Goal: Navigation & Orientation: Find specific page/section

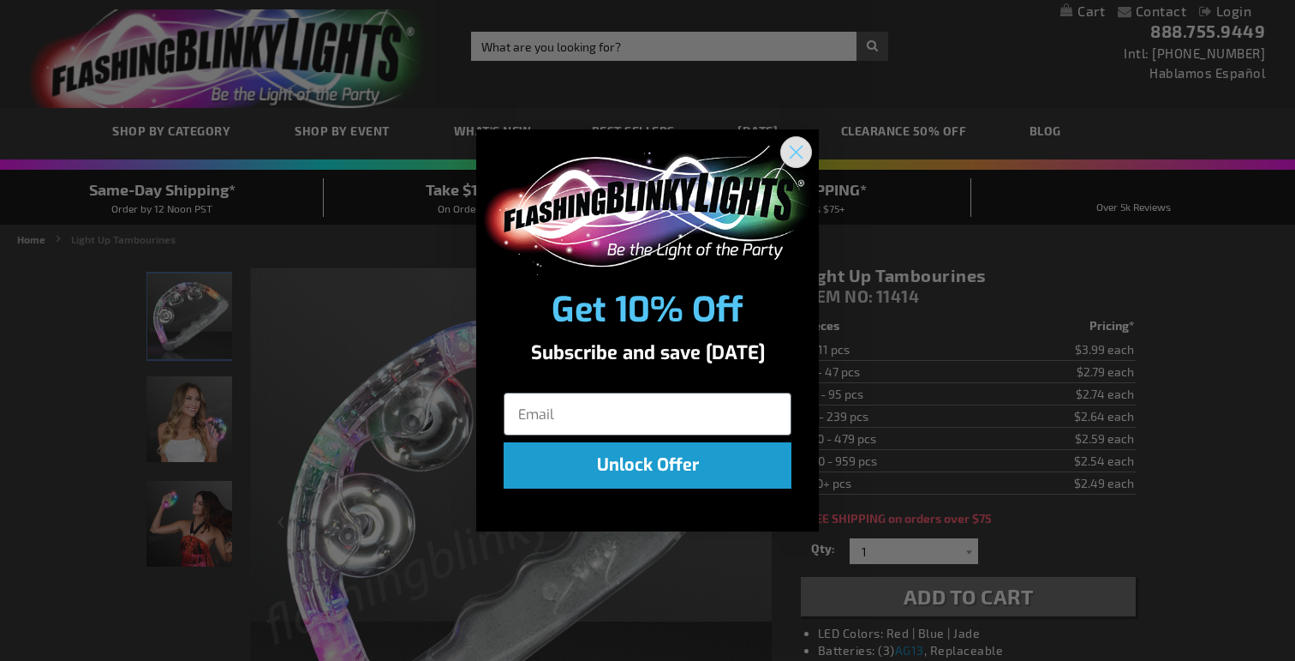
click at [785, 143] on circle "Close dialog" at bounding box center [796, 152] width 28 height 28
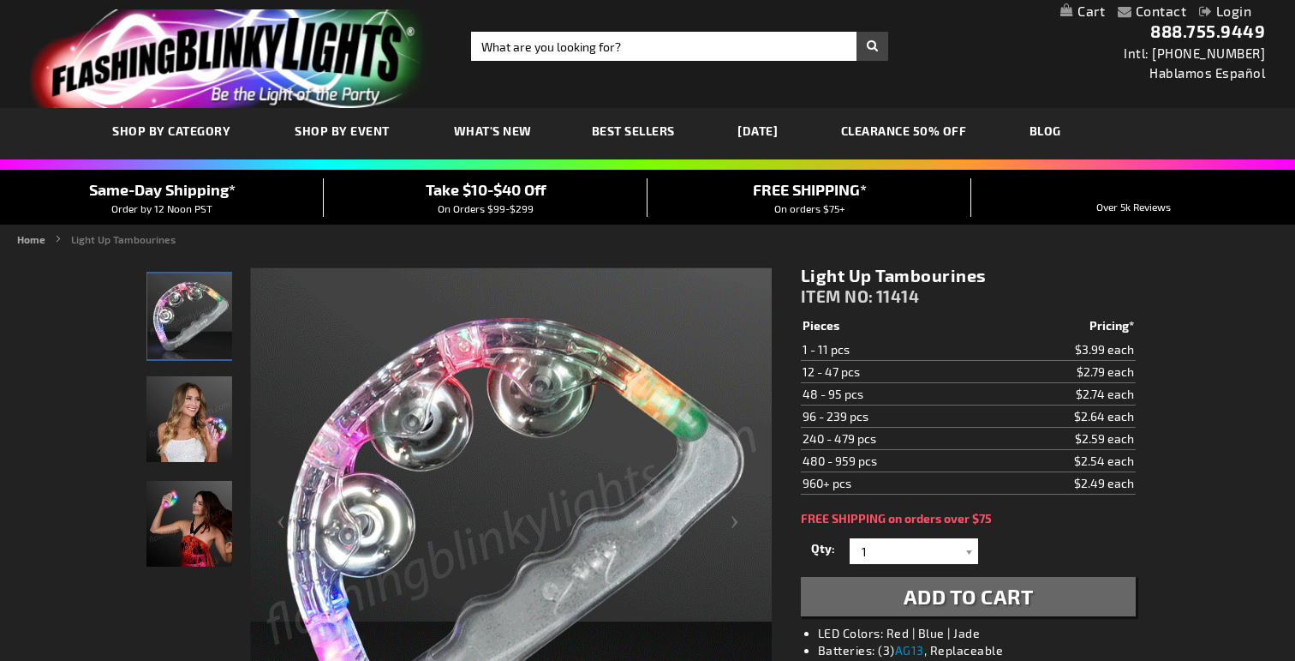
click at [299, 54] on img "store logo" at bounding box center [231, 58] width 403 height 99
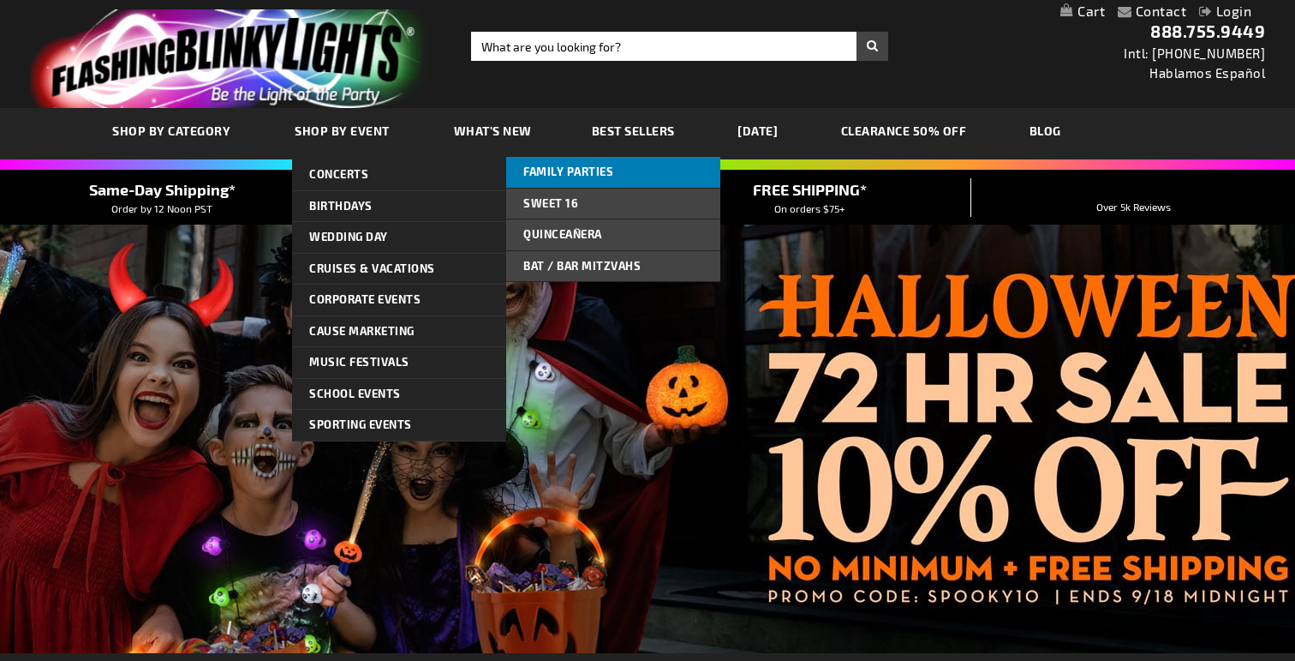
click at [564, 177] on span "Family Parties" at bounding box center [568, 171] width 90 height 14
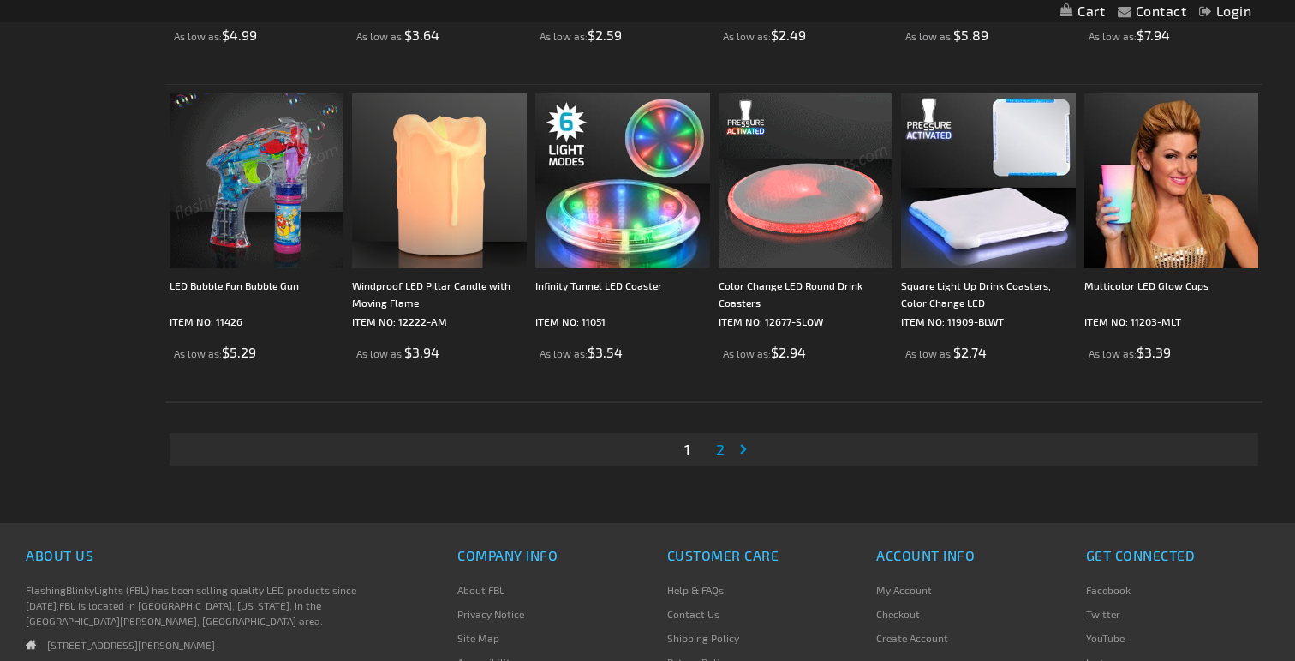
scroll to position [3126, 0]
